Goal: Navigation & Orientation: Find specific page/section

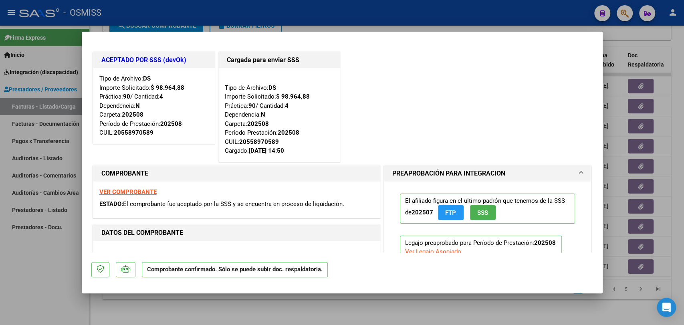
type input "$ 0,00"
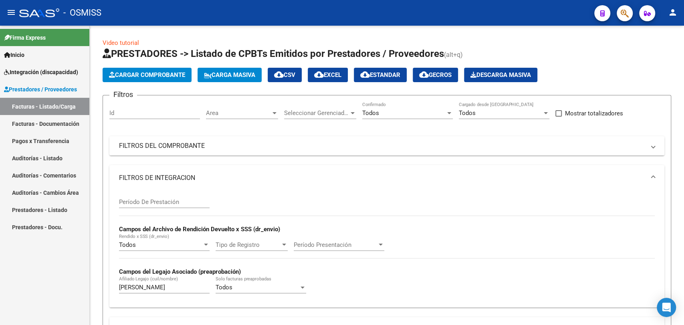
click at [39, 73] on span "Integración (discapacidad)" at bounding box center [41, 72] width 74 height 9
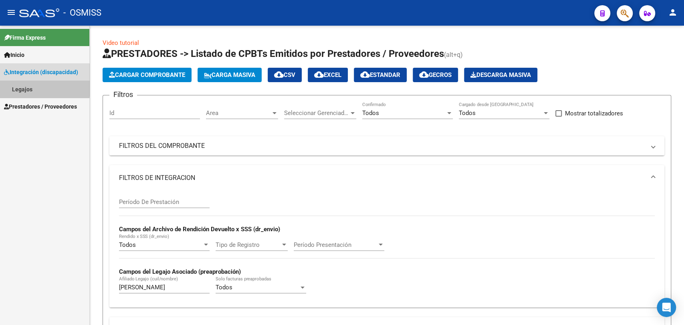
click at [38, 87] on link "Legajos" at bounding box center [44, 89] width 89 height 17
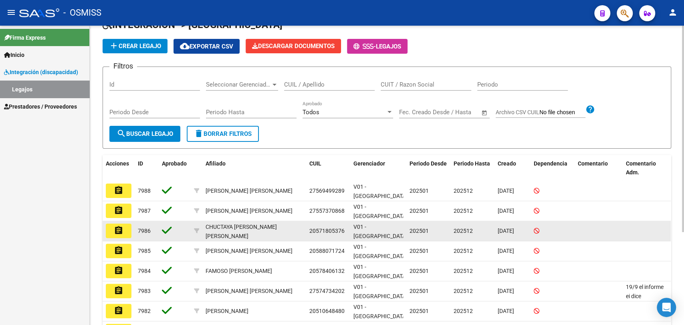
scroll to position [135, 0]
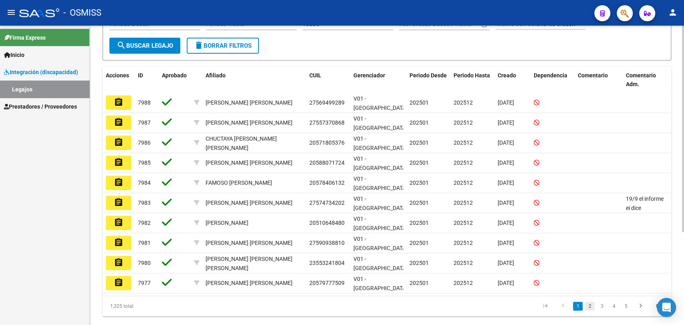
click at [588, 302] on link "2" at bounding box center [590, 306] width 10 height 9
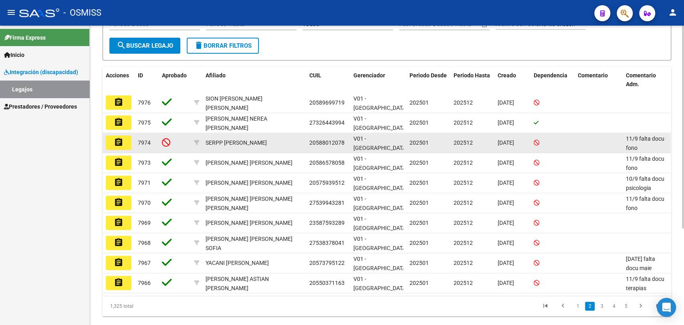
click at [126, 139] on button "assignment" at bounding box center [119, 142] width 26 height 14
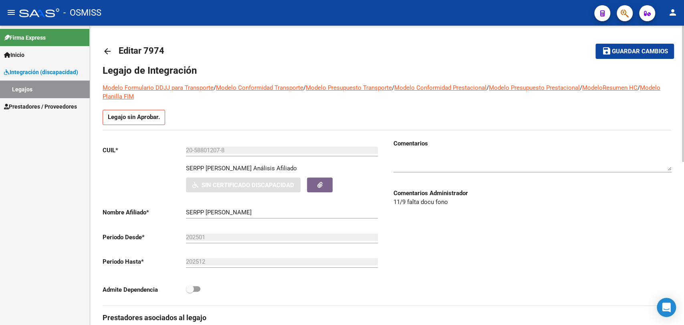
click at [105, 52] on mat-icon "arrow_back" at bounding box center [108, 51] width 10 height 10
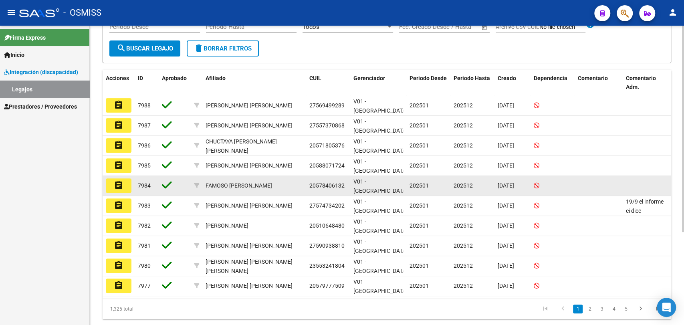
scroll to position [135, 0]
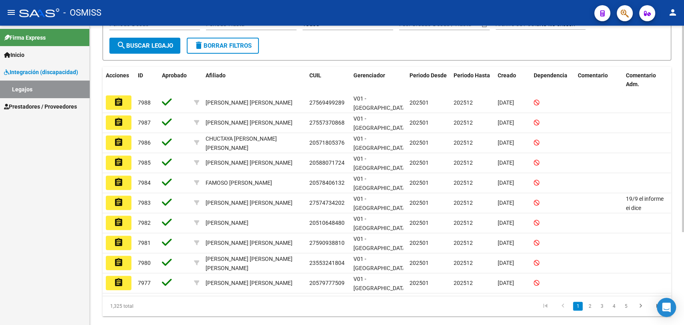
click at [590, 302] on link "2" at bounding box center [590, 306] width 10 height 9
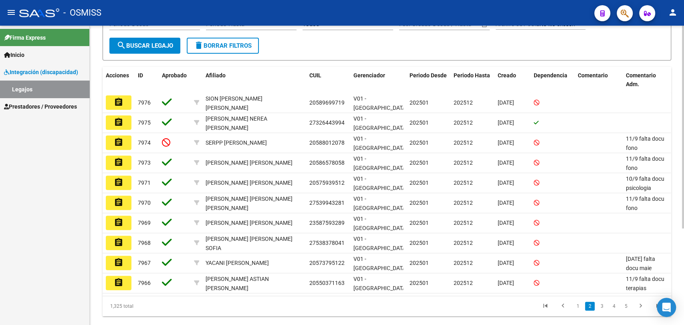
click at [589, 296] on div "1,325 total 1 2 3 4 5" at bounding box center [387, 306] width 569 height 20
click at [599, 302] on link "3" at bounding box center [602, 306] width 10 height 9
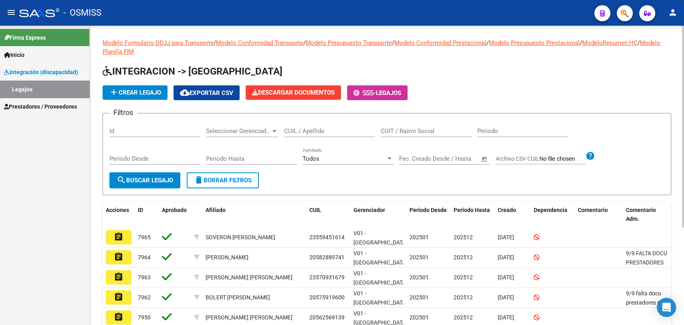
scroll to position [0, 0]
click at [673, 16] on mat-icon "person" at bounding box center [673, 13] width 10 height 10
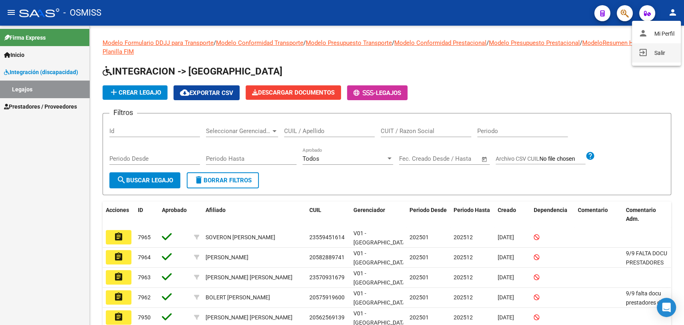
click at [662, 53] on button "exit_to_app Salir" at bounding box center [656, 52] width 49 height 19
